Goal: Task Accomplishment & Management: Complete application form

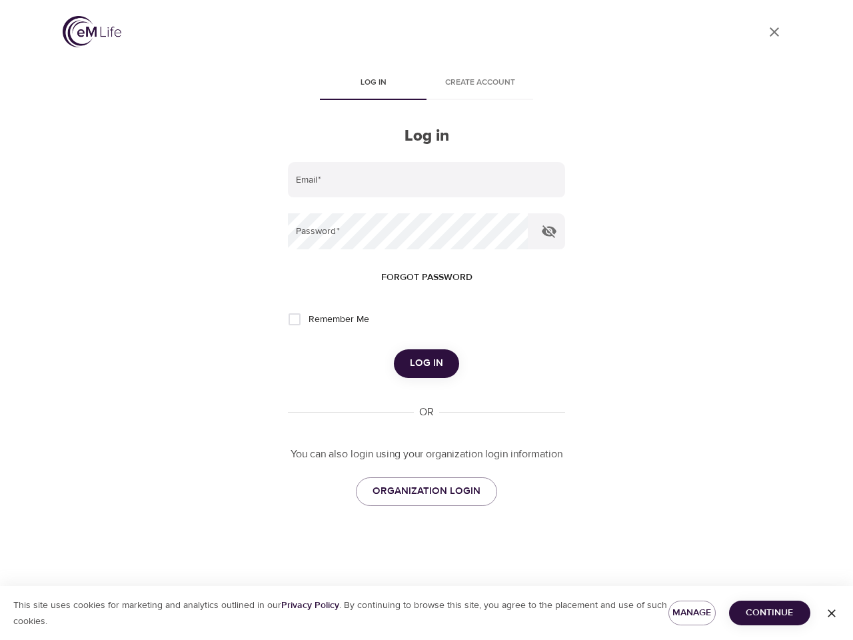
click at [373, 84] on span "Log in" at bounding box center [373, 83] width 91 height 14
click at [480, 84] on span "Create account" at bounding box center [479, 83] width 91 height 14
click at [426, 180] on input "email" at bounding box center [426, 180] width 277 height 36
click at [549, 231] on icon "button" at bounding box center [549, 231] width 15 height 13
click at [426, 277] on span "Forgot password" at bounding box center [426, 277] width 91 height 17
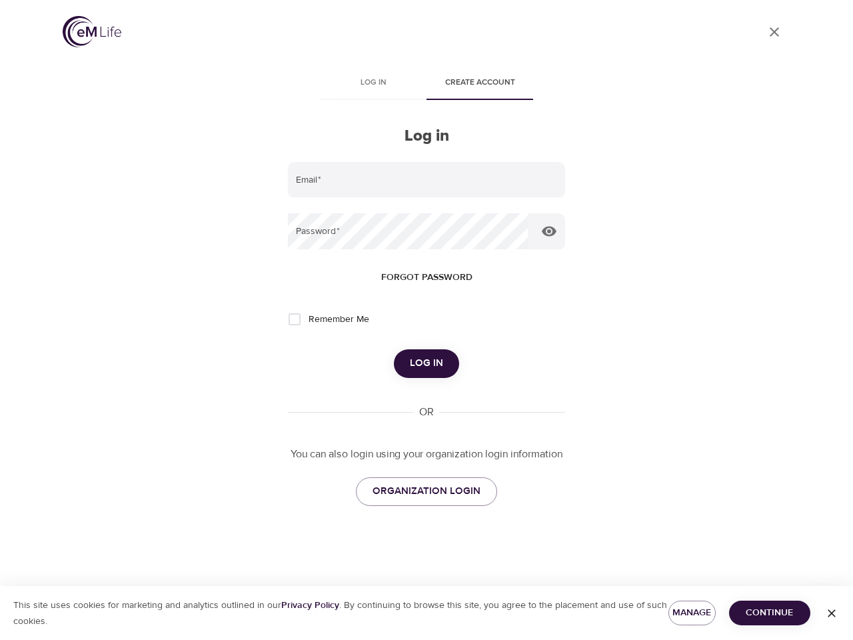
click at [426, 363] on span "Log in" at bounding box center [426, 362] width 33 height 17
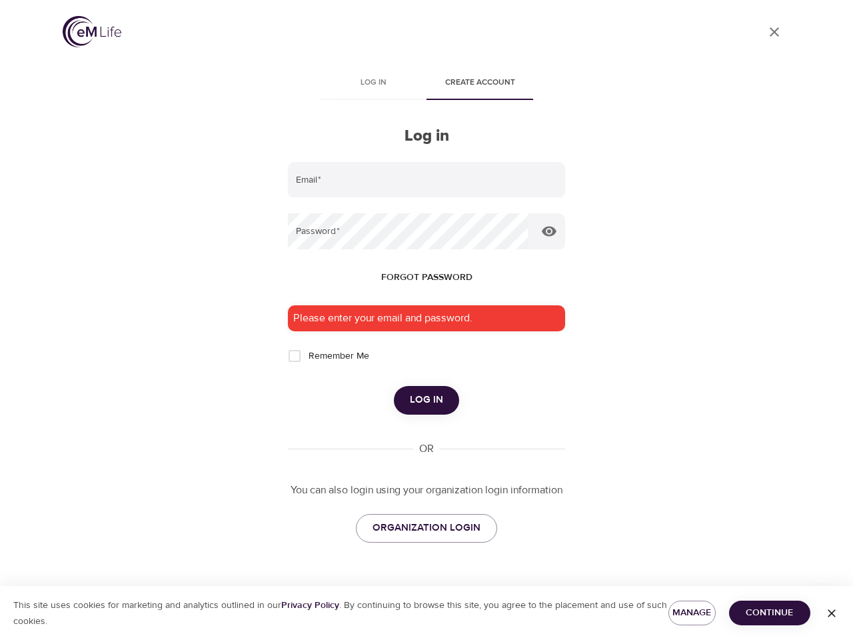
click at [691, 612] on span "Manage" at bounding box center [692, 612] width 26 height 17
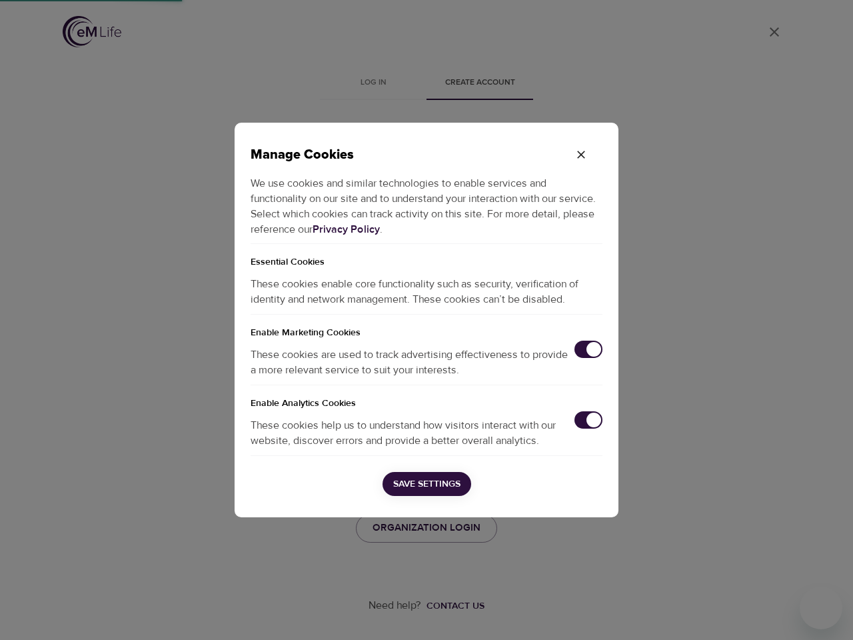
click at [769, 612] on div "Manage Cookies We use cookies and similar technologies to enable services and f…" at bounding box center [426, 320] width 853 height 640
click at [831, 613] on div "Manage Cookies We use cookies and similar technologies to enable services and f…" at bounding box center [426, 320] width 853 height 640
